Goal: Task Accomplishment & Management: Use online tool/utility

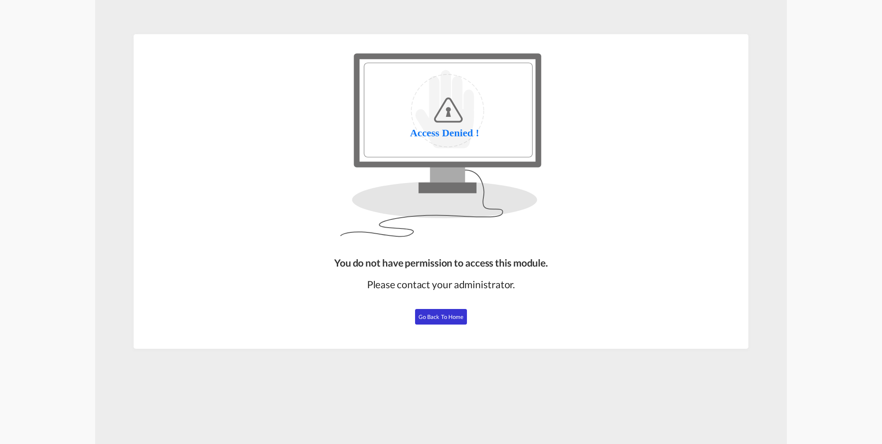
click at [446, 320] on button "Go Back to Home" at bounding box center [441, 317] width 52 height 16
